Goal: Find specific page/section: Find specific page/section

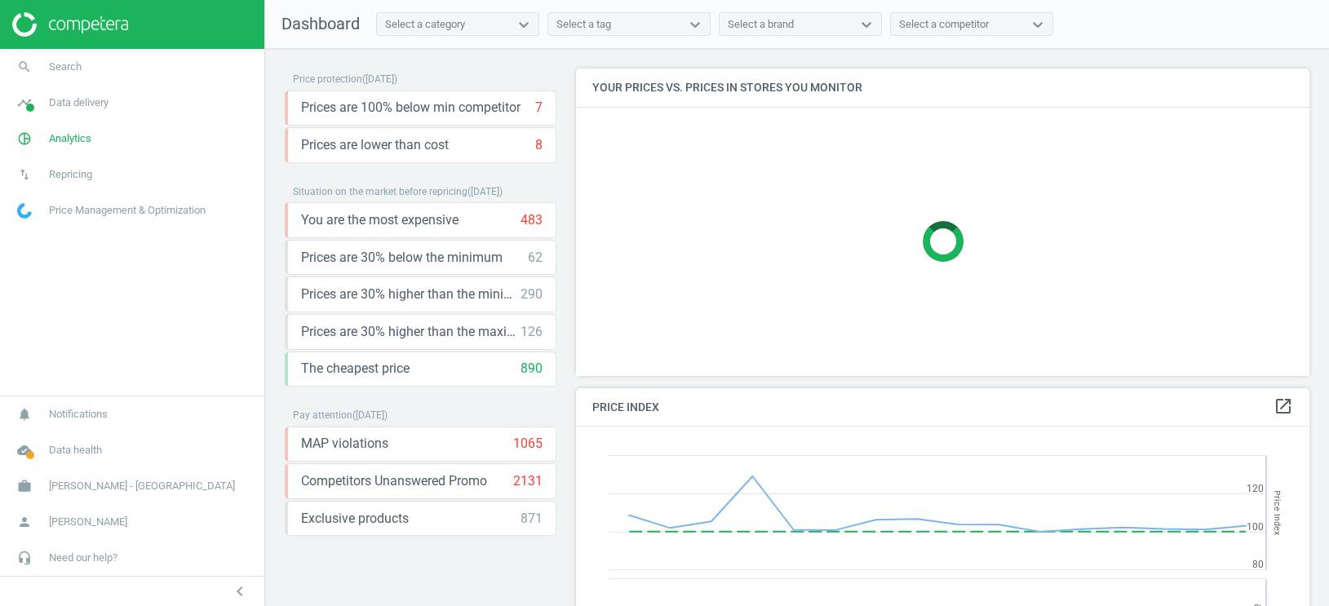
scroll to position [376, 734]
click at [104, 108] on span "Data delivery" at bounding box center [79, 102] width 60 height 15
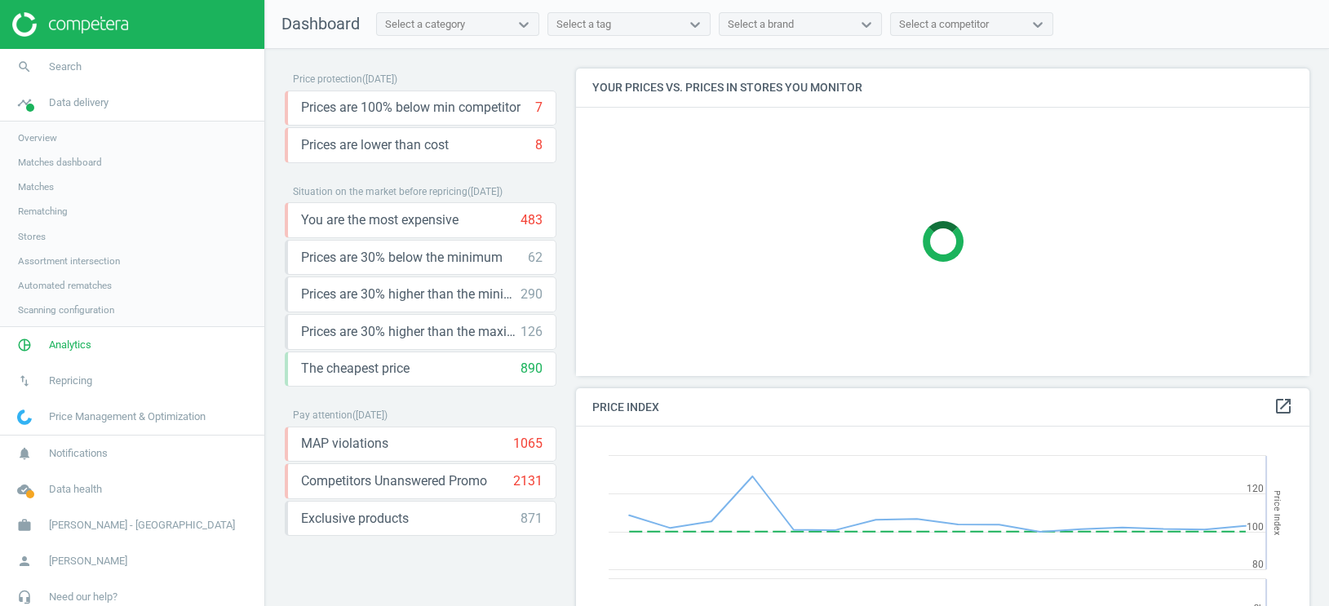
click at [51, 138] on span "Overview" at bounding box center [37, 137] width 39 height 13
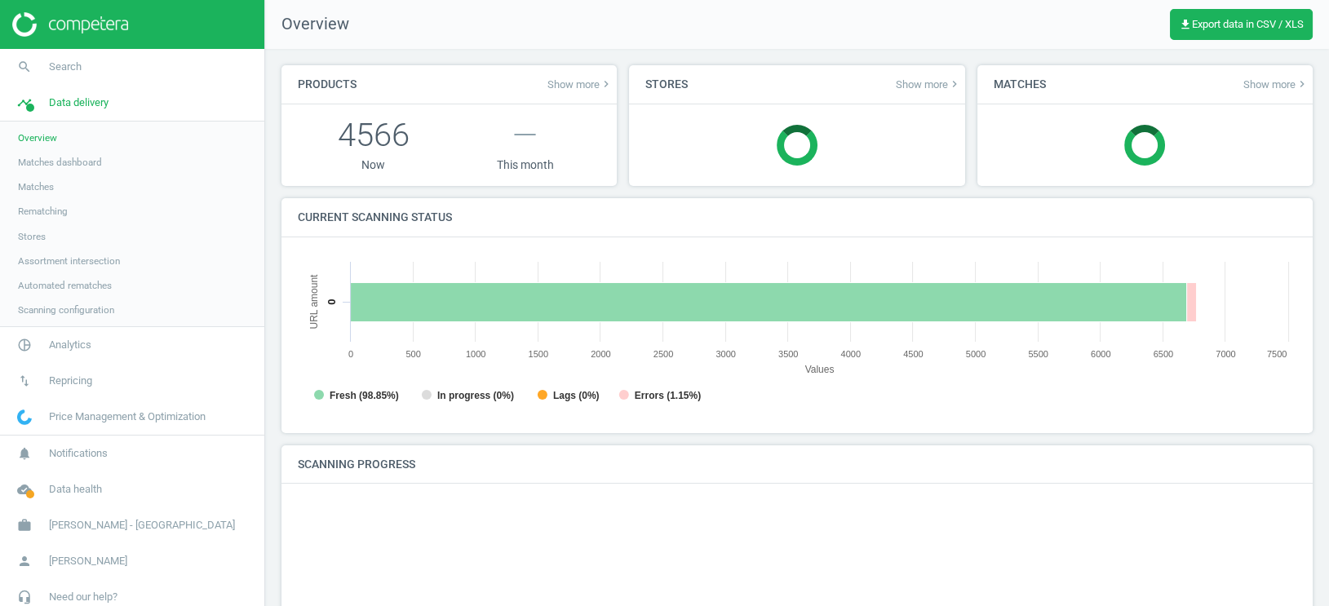
scroll to position [327, 999]
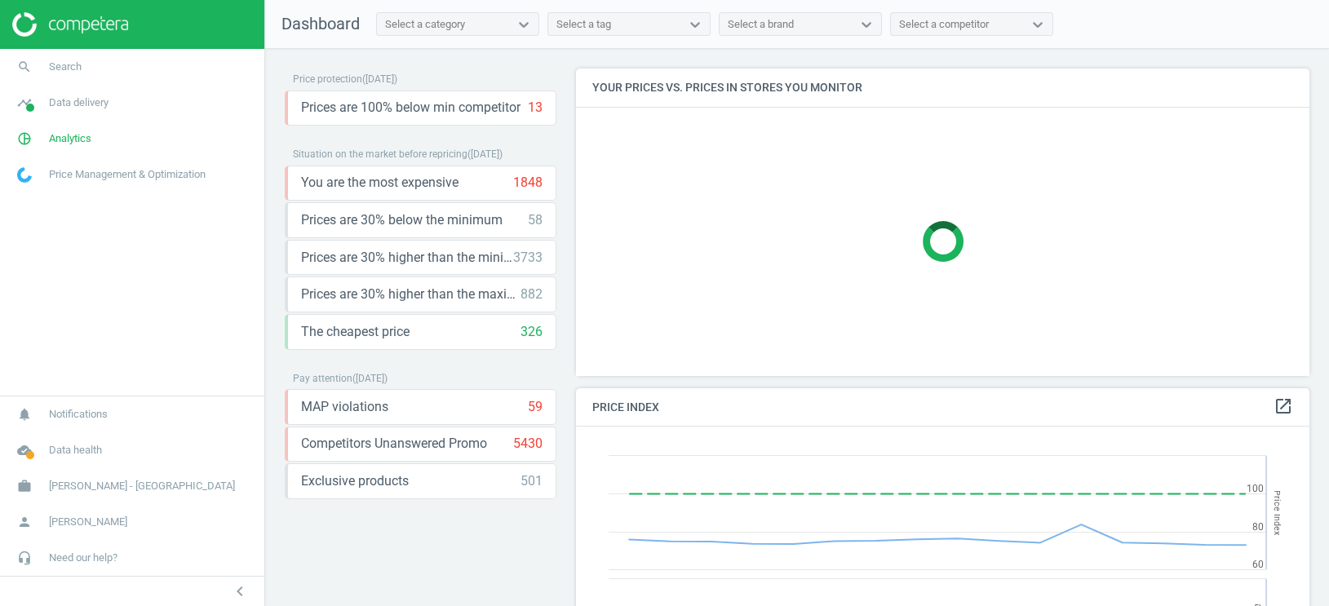
scroll to position [376, 734]
click at [107, 110] on link "timeline Data delivery" at bounding box center [132, 103] width 264 height 36
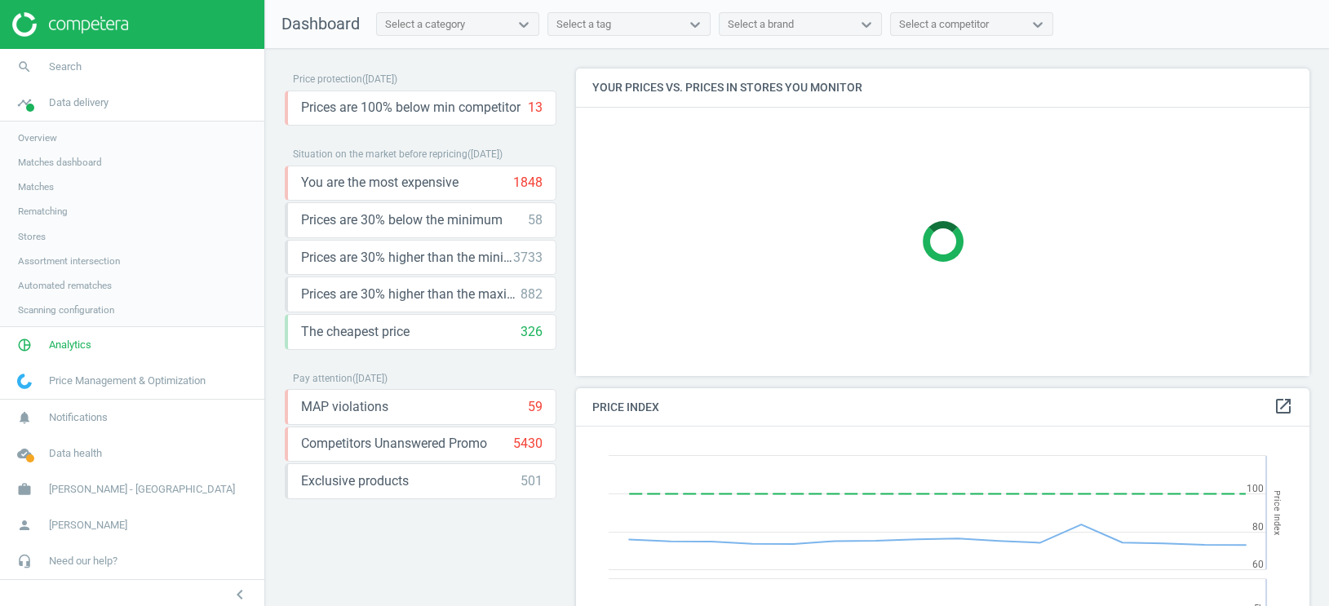
click at [43, 144] on link "Overview" at bounding box center [132, 138] width 264 height 24
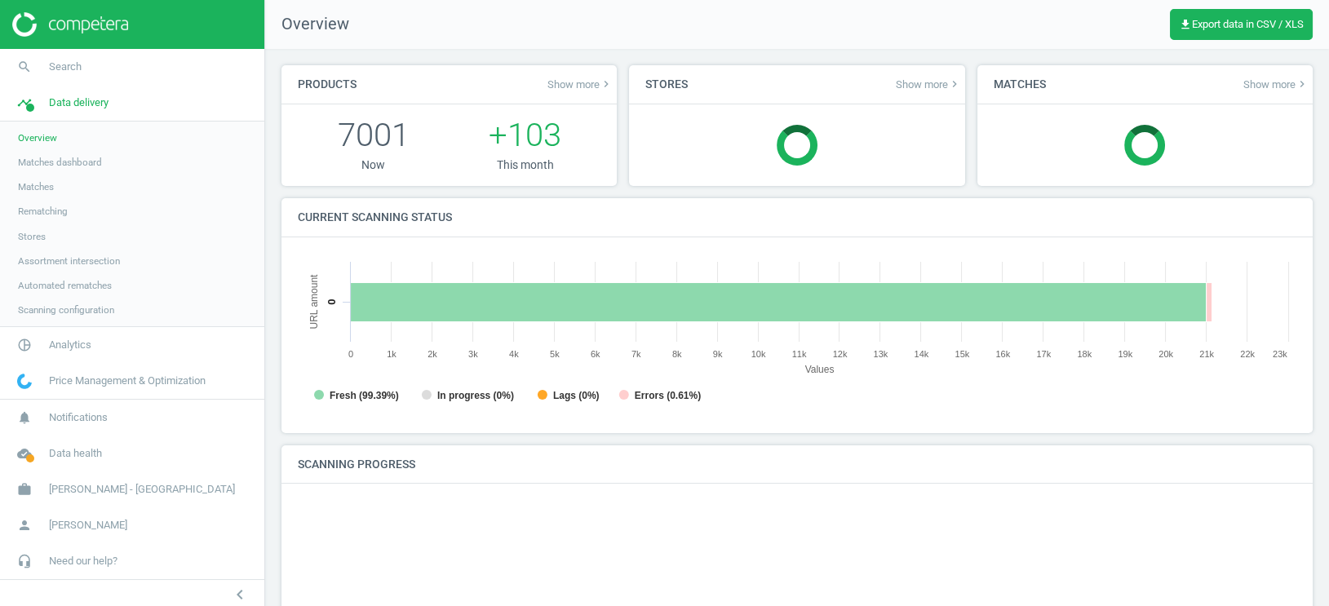
scroll to position [327, 999]
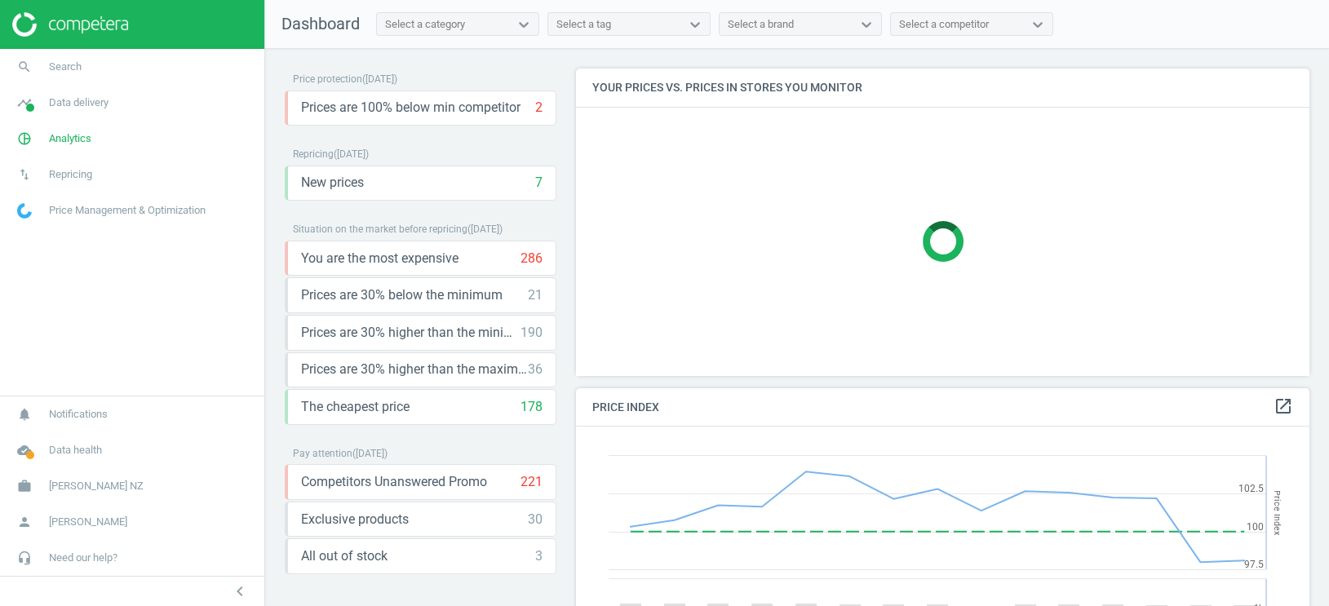
scroll to position [376, 734]
click at [80, 96] on span "Data delivery" at bounding box center [79, 102] width 60 height 15
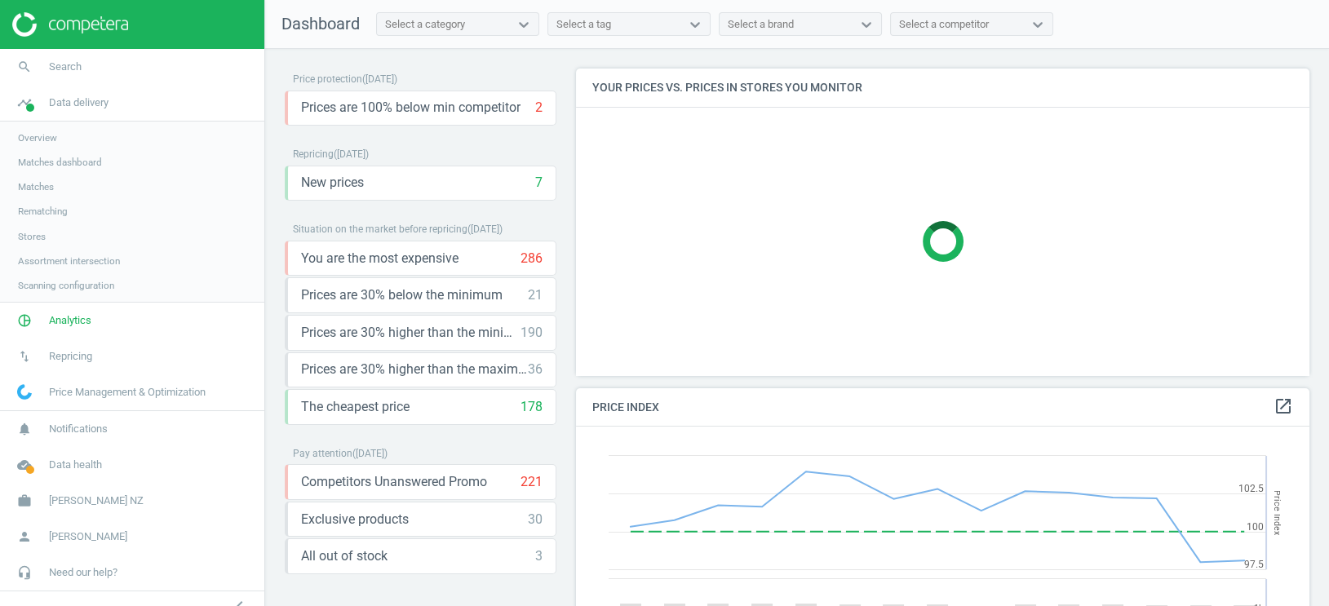
click at [60, 148] on link "Overview" at bounding box center [132, 138] width 264 height 24
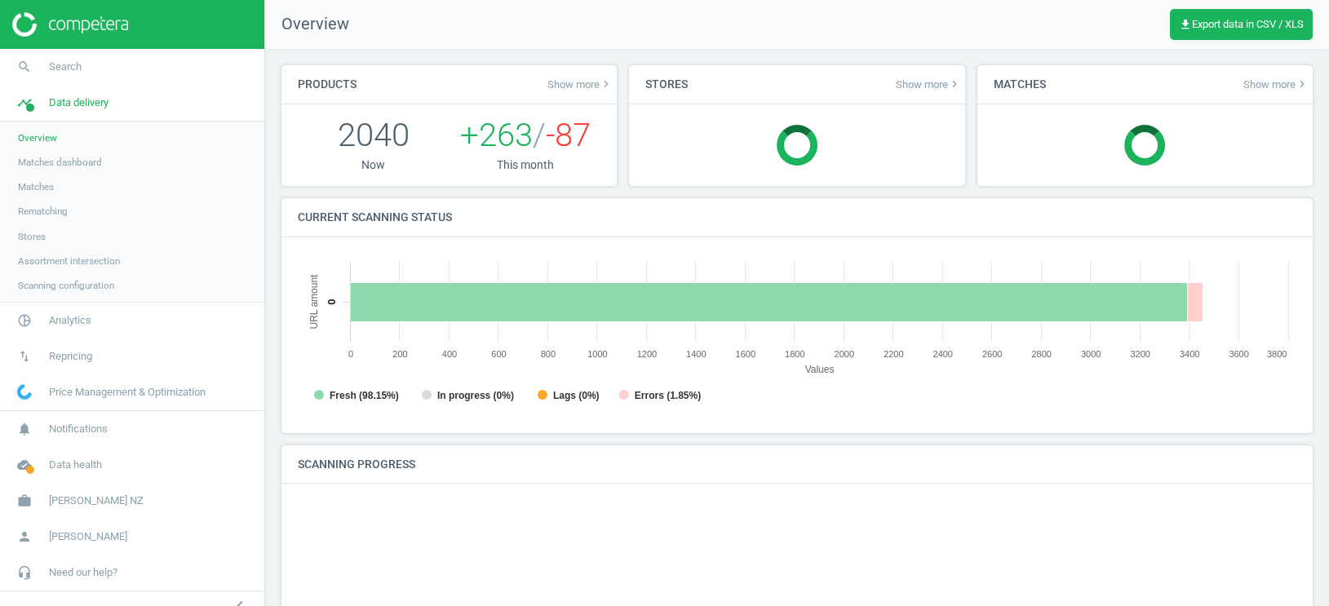
scroll to position [327, 999]
